Goal: Check status: Verify the current state of an ongoing process or item

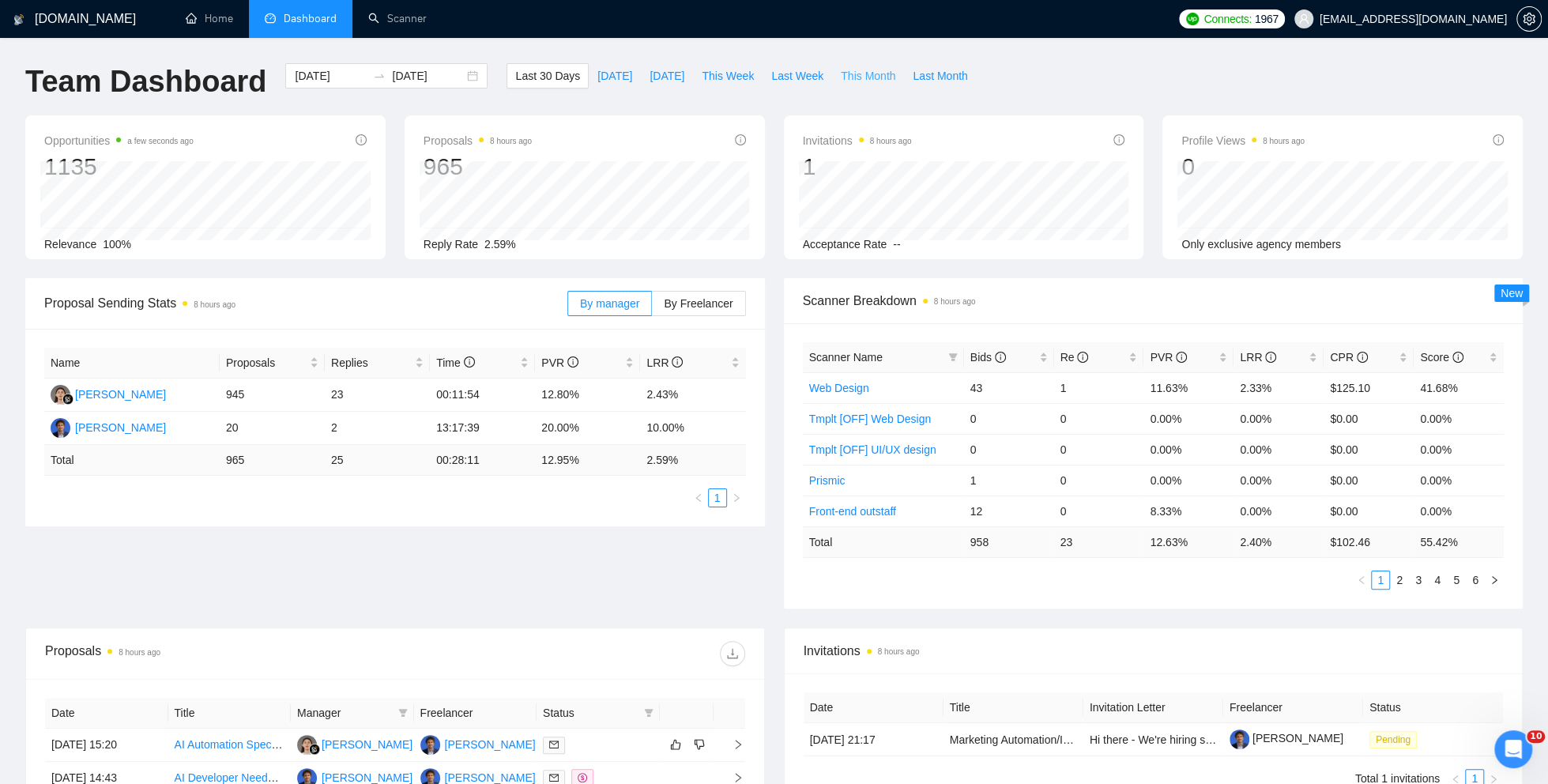
click at [865, 76] on span "This Month" at bounding box center [868, 75] width 54 height 17
type input "[DATE]"
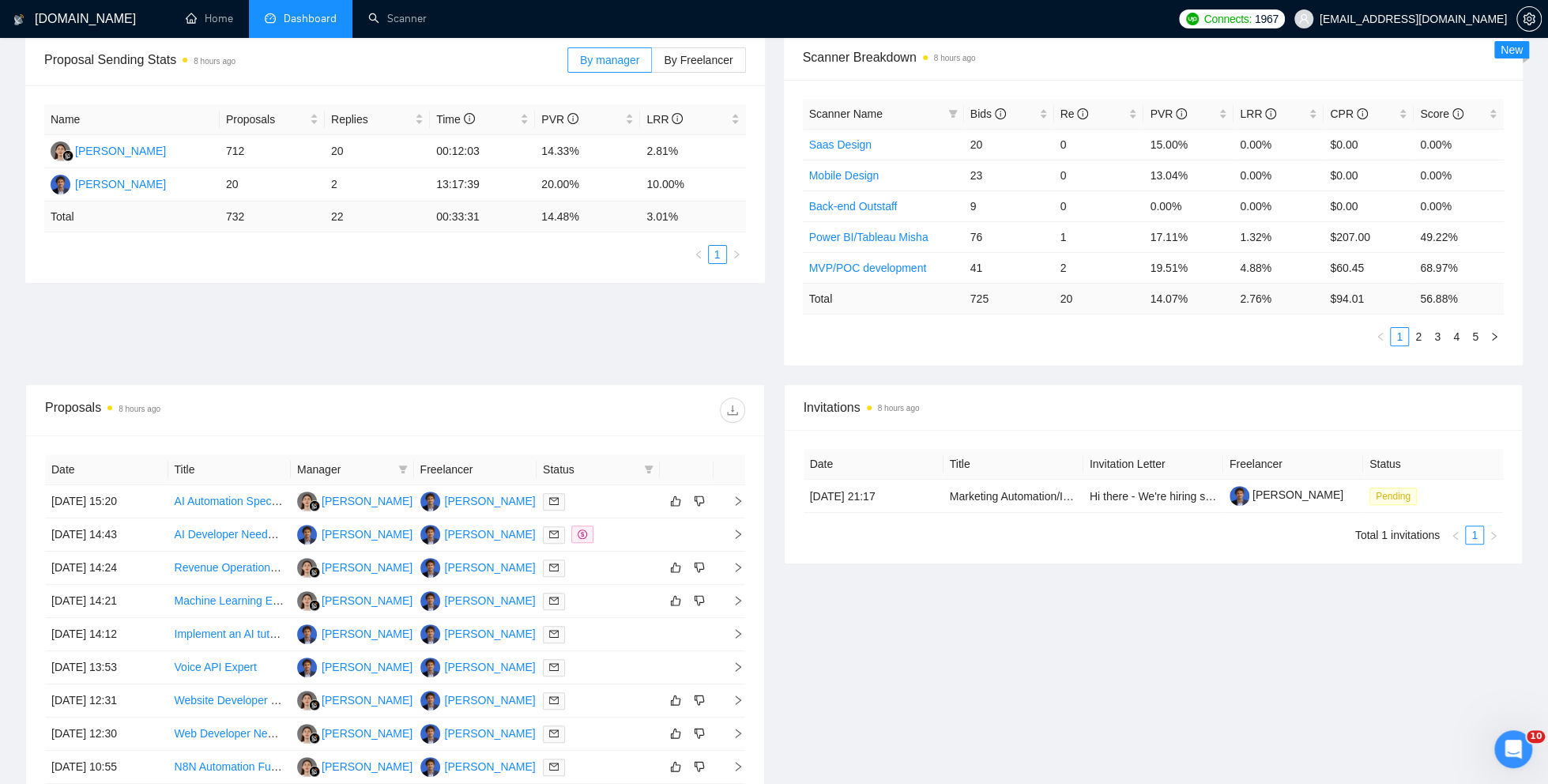
scroll to position [436, 0]
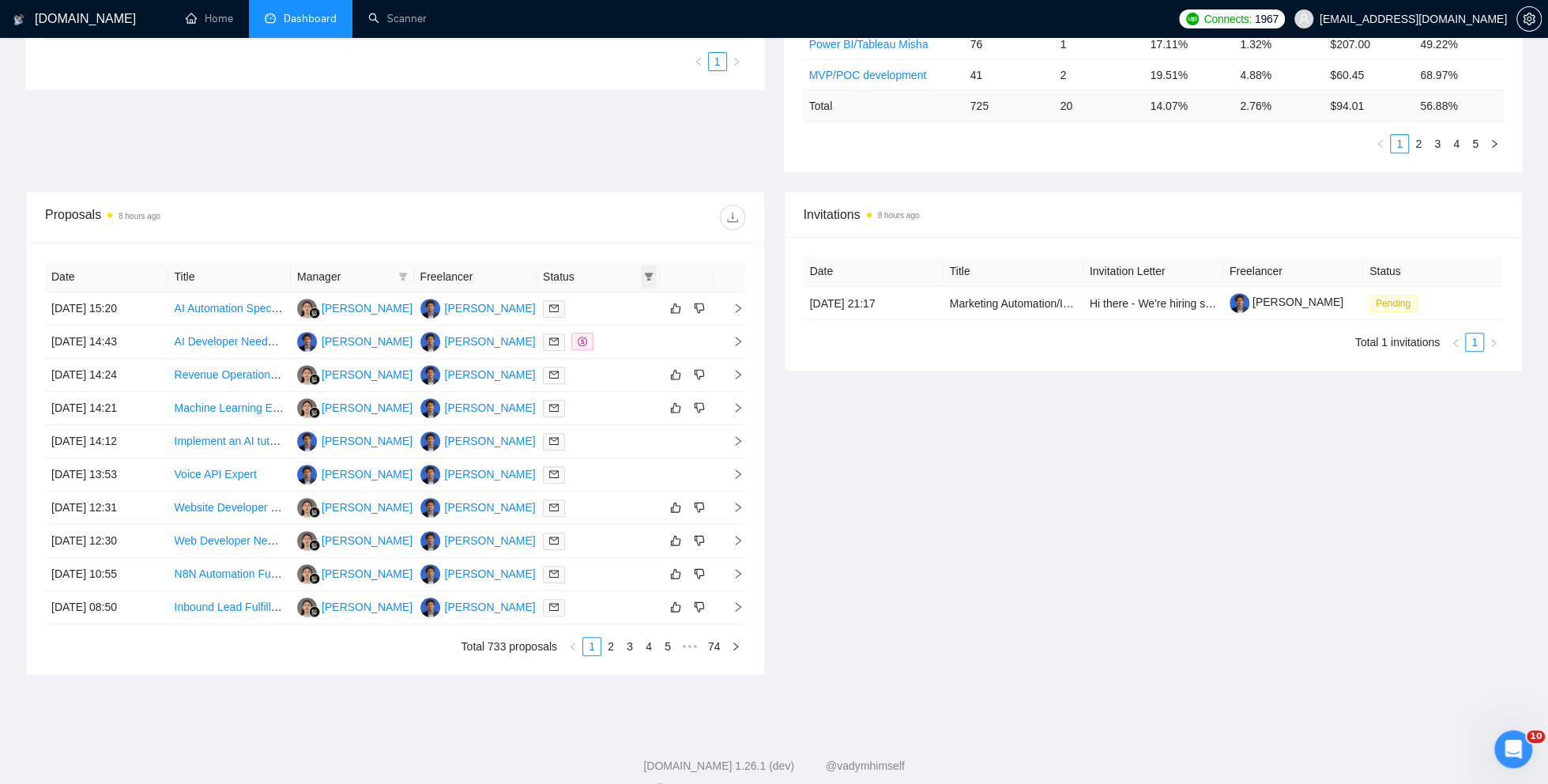
click at [645, 274] on icon "filter" at bounding box center [649, 276] width 9 height 9
click at [611, 307] on span "Chat" at bounding box center [598, 305] width 30 height 13
click at [579, 303] on input "checkbox" at bounding box center [577, 305] width 13 height 13
click at [586, 192] on div "Proposals 8 hours ago" at bounding box center [395, 217] width 701 height 50
click at [650, 273] on icon "filter" at bounding box center [648, 276] width 8 height 8
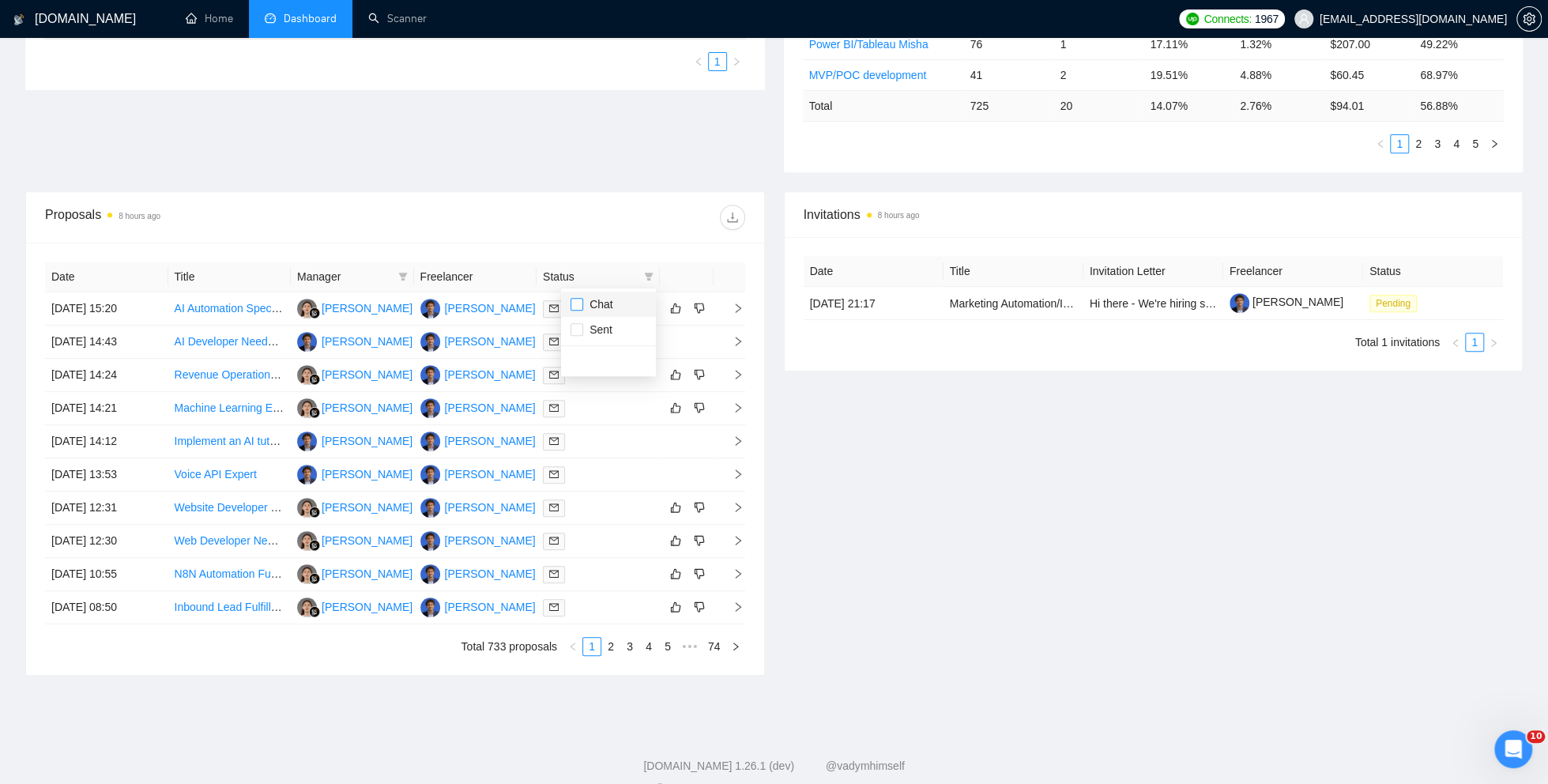
click at [578, 304] on input "checkbox" at bounding box center [577, 305] width 13 height 13
checkbox input "true"
click at [848, 446] on div "Invitations 8 hours ago Date Title Invitation Letter Freelancer Status [DATE] 2…" at bounding box center [1154, 433] width 758 height 485
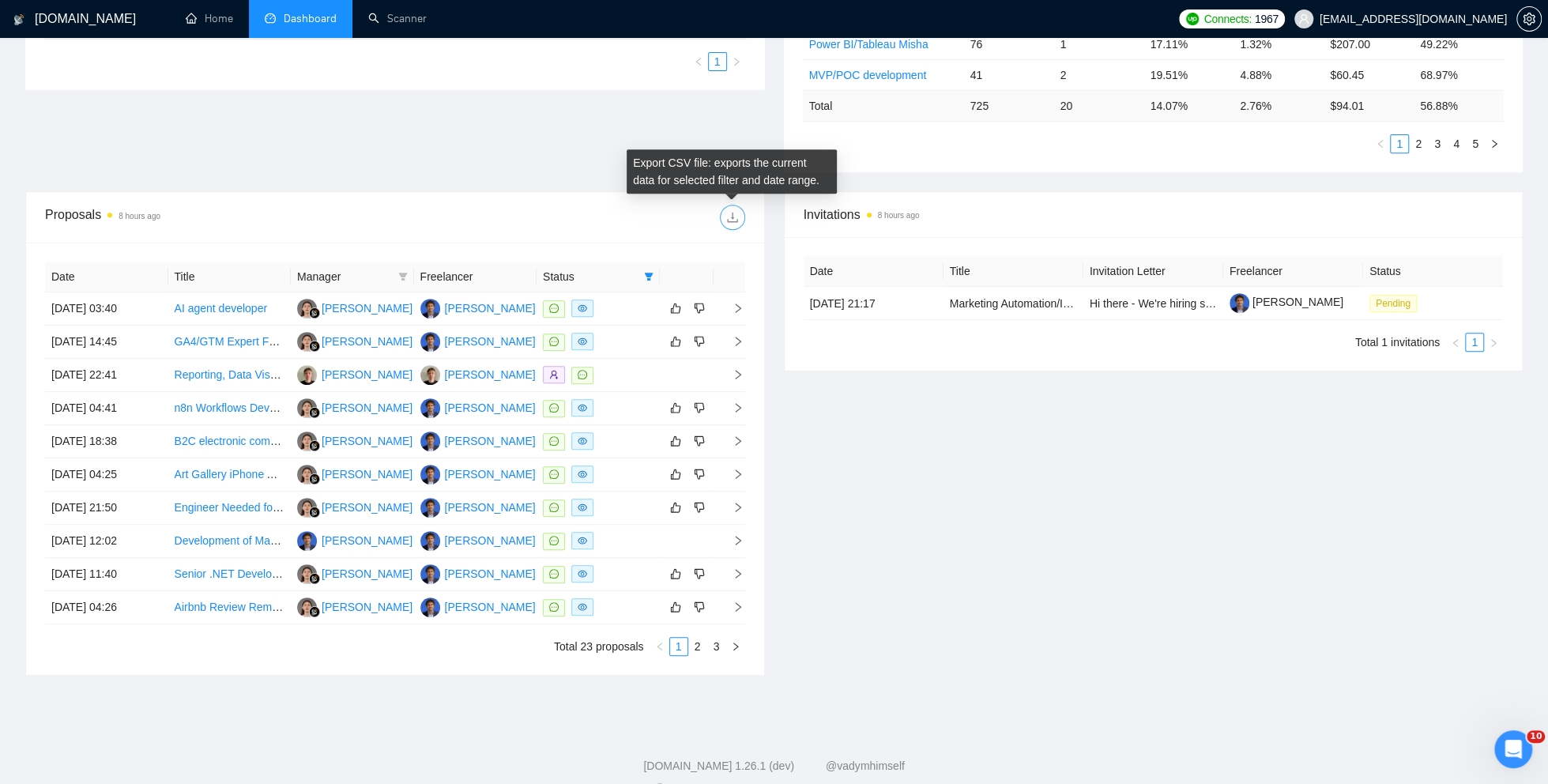
click at [726, 220] on button "button" at bounding box center [733, 218] width 26 height 26
